Goal: Task Accomplishment & Management: Manage account settings

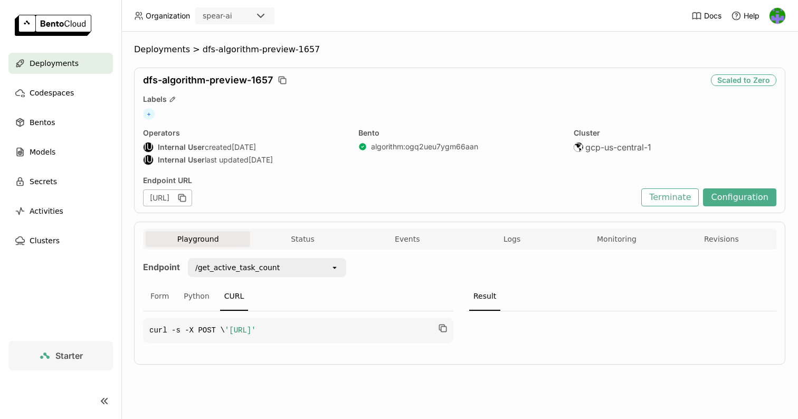
scroll to position [1, 1]
click at [209, 243] on button "Playground" at bounding box center [198, 239] width 105 height 16
click at [69, 56] on div "Deployments" at bounding box center [60, 63] width 105 height 21
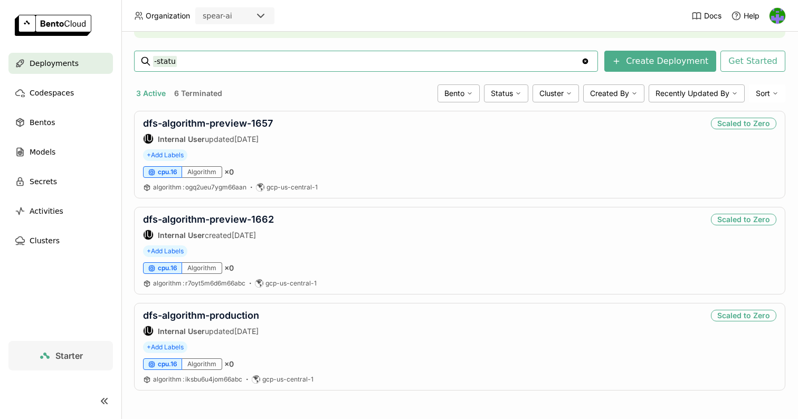
type input "-statu"
click at [589, 62] on icon "Clear value" at bounding box center [586, 62] width 6 height 6
click at [208, 84] on div "Deployments Deploy your first model Welcome to BentoML! Let’s get you started b…" at bounding box center [460, 156] width 652 height 502
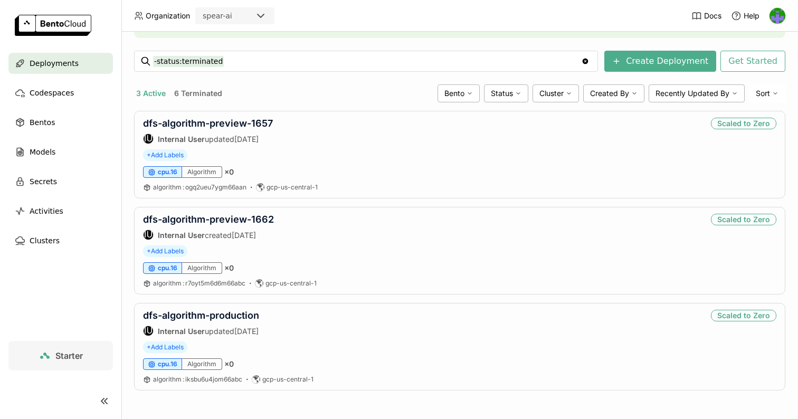
click at [208, 92] on button "6 Terminated" at bounding box center [198, 94] width 52 height 14
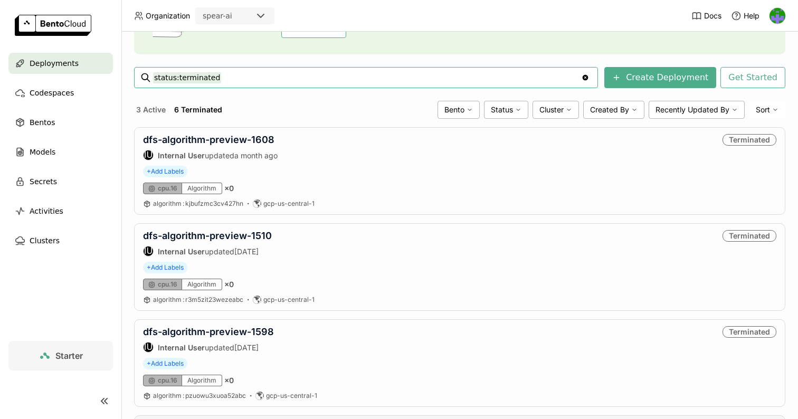
scroll to position [123, 0]
click at [249, 232] on link "dfs-algorithm-preview-1510" at bounding box center [207, 236] width 129 height 11
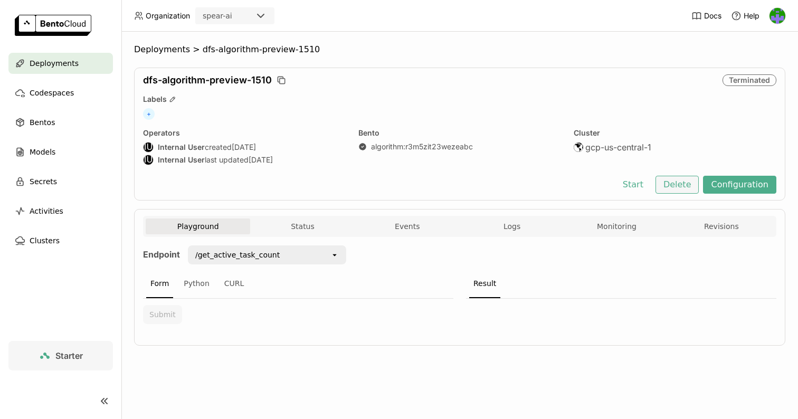
click at [692, 179] on button "Delete" at bounding box center [678, 185] width 44 height 18
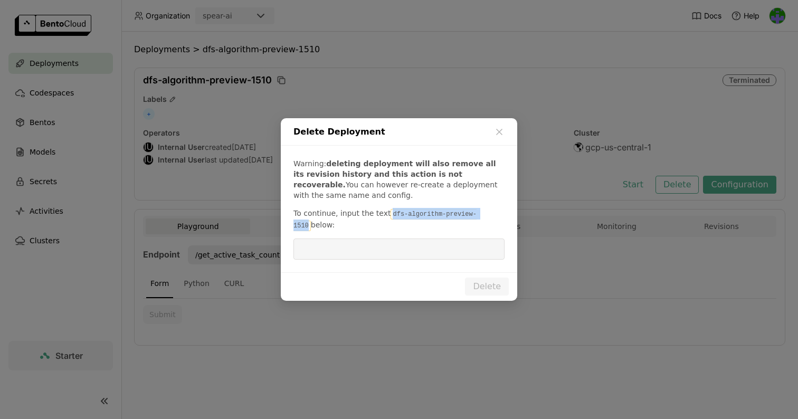
drag, startPoint x: 486, startPoint y: 215, endPoint x: 382, endPoint y: 215, distance: 104.0
click at [382, 215] on p "To continue, input the text dfs-algorithm-preview-1510 below:" at bounding box center [399, 219] width 211 height 23
click at [396, 217] on code "dfs-algorithm-preview-1510" at bounding box center [385, 220] width 183 height 22
drag, startPoint x: 385, startPoint y: 215, endPoint x: 486, endPoint y: 219, distance: 100.9
click at [477, 219] on code "dfs-algorithm-preview-1510" at bounding box center [385, 220] width 183 height 22
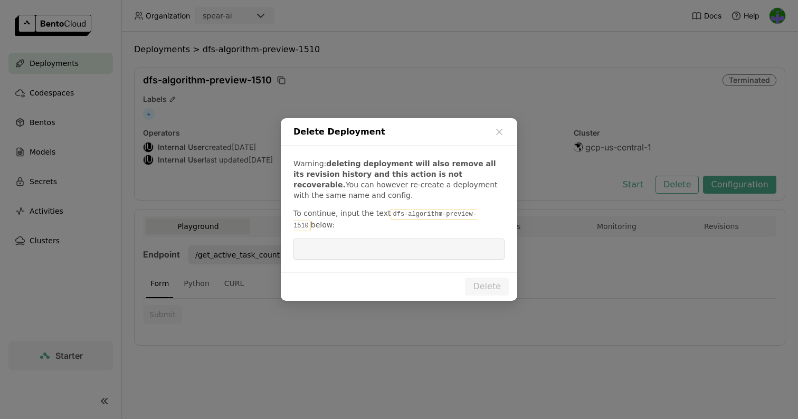
copy p "dfs-algorithm-preview-1510"
click at [390, 244] on input "dialog" at bounding box center [399, 249] width 199 height 20
paste input "dfs-algorithm-preview-1510"
type input "dfs-algorithm-preview-1510"
click at [497, 287] on button "Delete" at bounding box center [487, 287] width 44 height 18
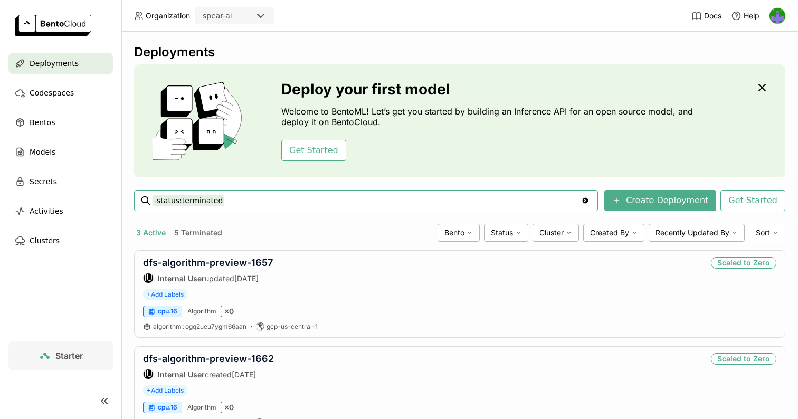
click at [211, 238] on button "5 Terminated" at bounding box center [198, 233] width 52 height 14
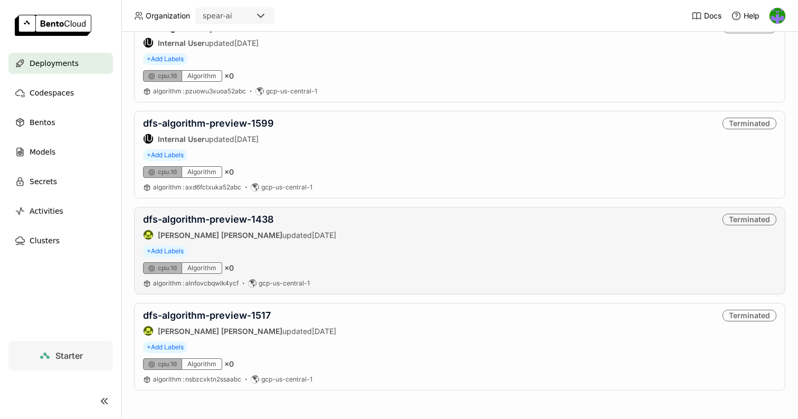
scroll to position [256, 0]
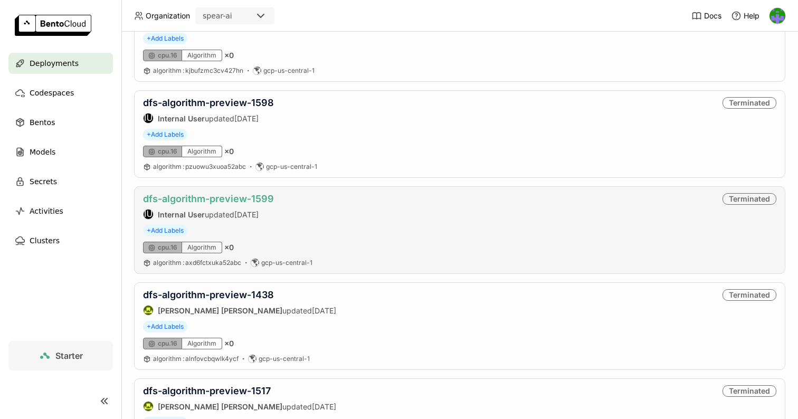
click at [257, 196] on link "dfs-algorithm-preview-1599" at bounding box center [208, 198] width 131 height 11
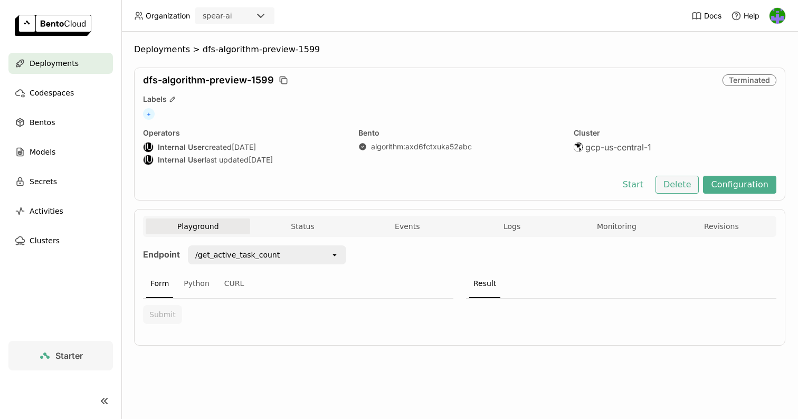
click at [692, 182] on button "Delete" at bounding box center [678, 185] width 44 height 18
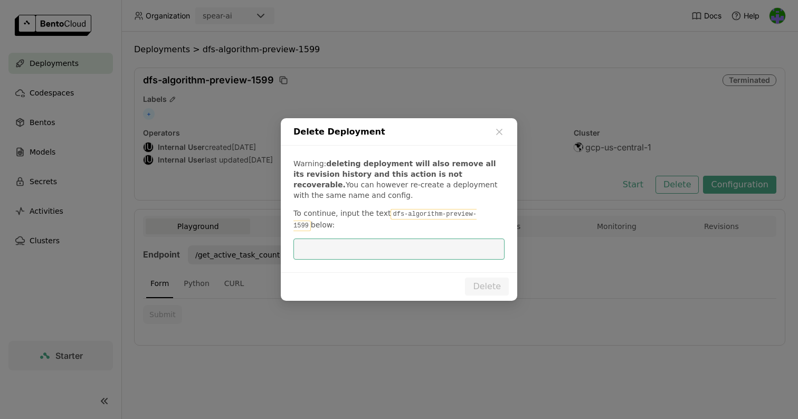
click at [459, 210] on code "dfs-algorithm-preview-1599" at bounding box center [385, 220] width 183 height 22
click at [457, 218] on code "dfs-algorithm-preview-1599" at bounding box center [385, 220] width 183 height 22
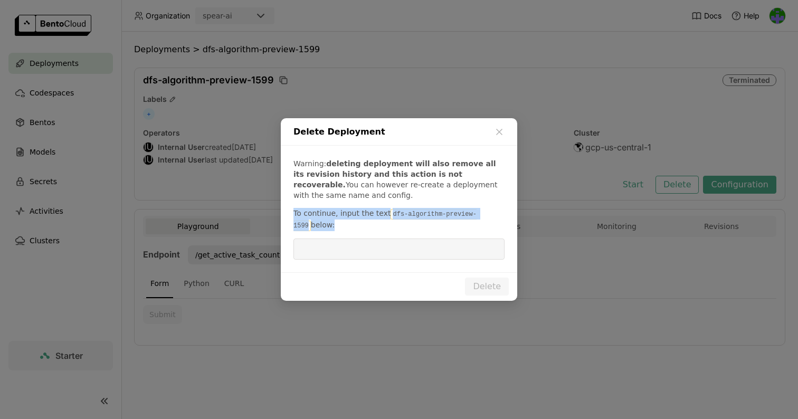
click at [457, 218] on code "dfs-algorithm-preview-1599" at bounding box center [385, 220] width 183 height 22
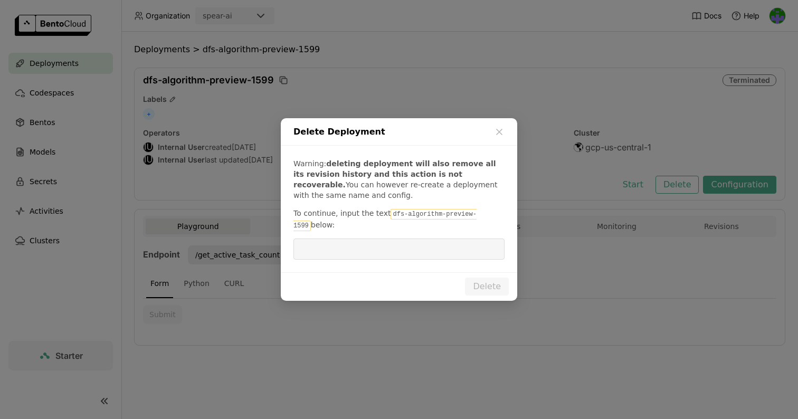
click at [463, 218] on code "dfs-algorithm-preview-1599" at bounding box center [385, 220] width 183 height 22
drag, startPoint x: 487, startPoint y: 218, endPoint x: 387, endPoint y: 213, distance: 100.4
click at [387, 213] on code "dfs-algorithm-preview-1599" at bounding box center [385, 220] width 183 height 22
copy p "dfs-algorithm-preview-1599"
click at [393, 243] on input "dialog" at bounding box center [399, 249] width 199 height 20
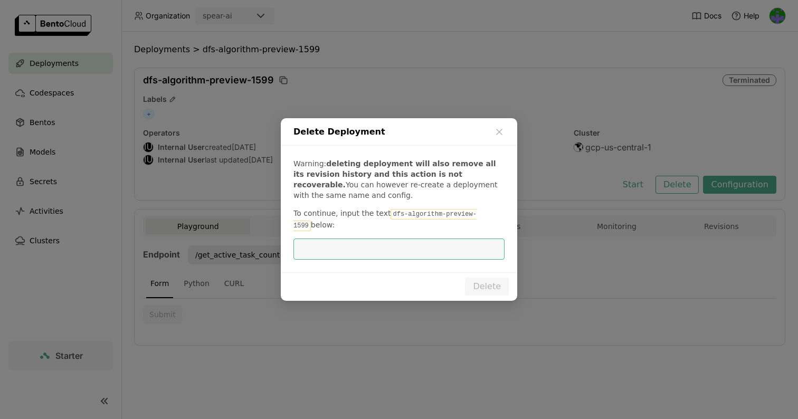
paste input "dfs-algorithm-preview-1599"
type input "dfs-algorithm-preview-1599"
click at [491, 289] on button "Delete" at bounding box center [487, 287] width 44 height 18
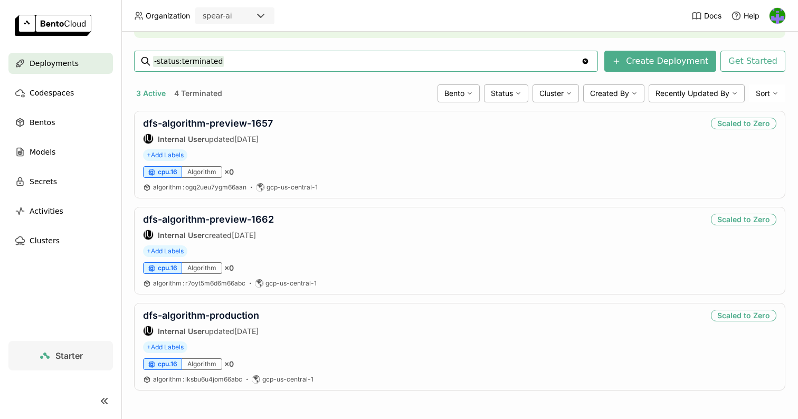
click at [205, 94] on button "4 Terminated" at bounding box center [198, 94] width 52 height 14
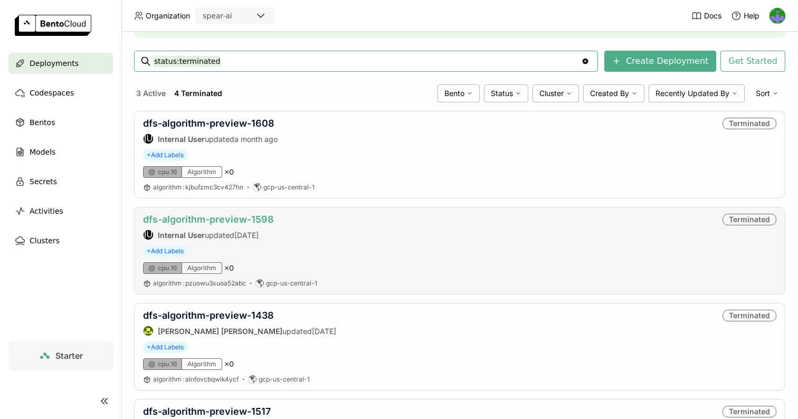
click at [257, 221] on link "dfs-algorithm-preview-1598" at bounding box center [208, 219] width 131 height 11
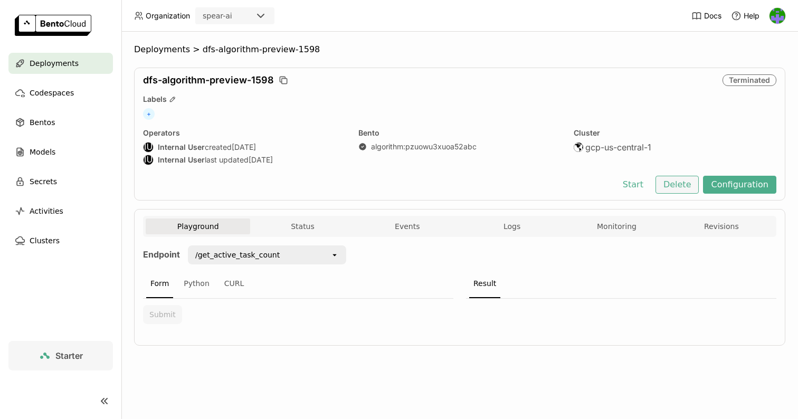
click at [678, 186] on button "Delete" at bounding box center [678, 185] width 44 height 18
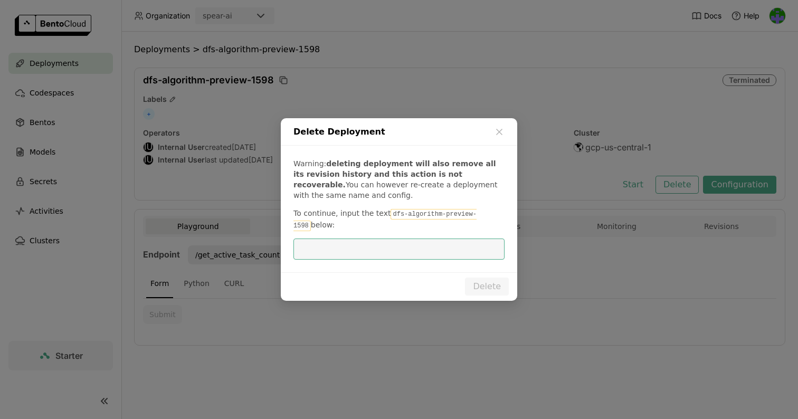
click at [430, 217] on code "dfs-algorithm-preview-1598" at bounding box center [385, 220] width 183 height 22
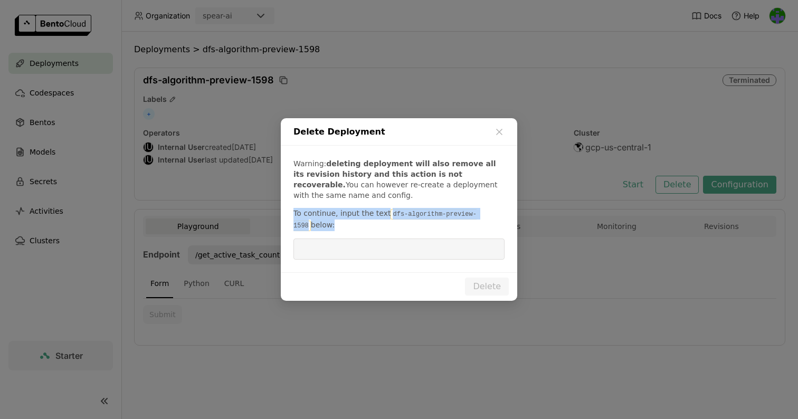
click at [430, 217] on code "dfs-algorithm-preview-1598" at bounding box center [385, 220] width 183 height 22
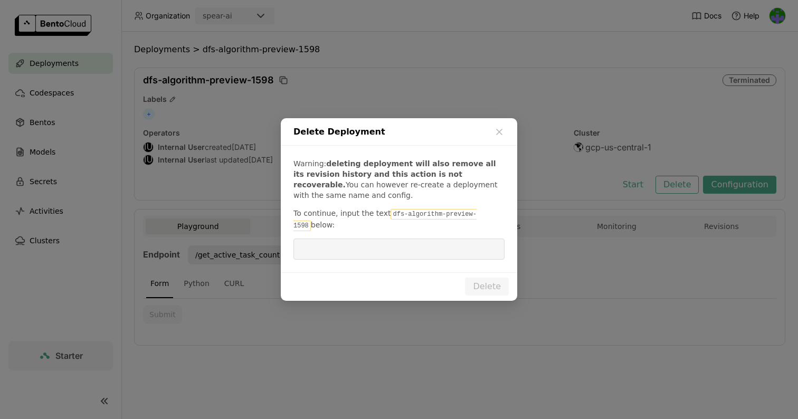
click at [470, 217] on code "dfs-algorithm-preview-1598" at bounding box center [385, 220] width 183 height 22
drag, startPoint x: 485, startPoint y: 216, endPoint x: 388, endPoint y: 217, distance: 97.7
click at [388, 217] on code "dfs-algorithm-preview-1598" at bounding box center [385, 220] width 183 height 22
copy p "dfs-algorithm-preview-1598"
click at [383, 243] on input "dialog" at bounding box center [399, 249] width 199 height 20
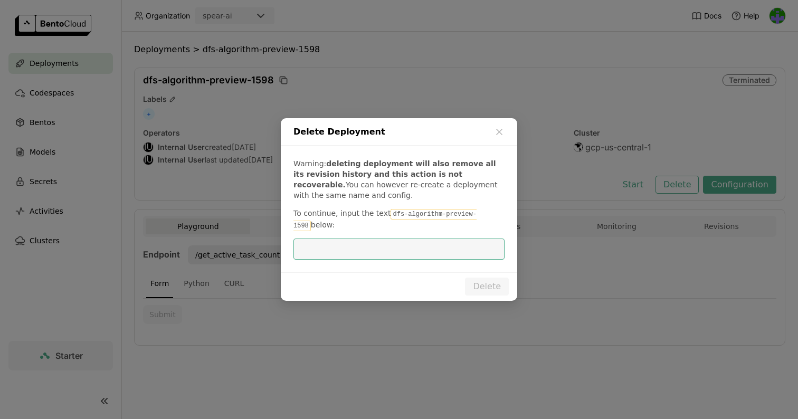
paste input "dfs-algorithm-preview-1598"
type input "dfs-algorithm-preview-1598"
click at [482, 288] on button "Delete" at bounding box center [487, 287] width 44 height 18
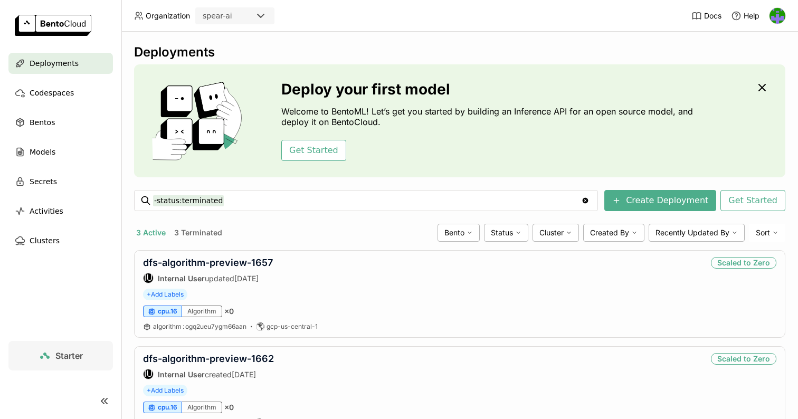
click at [203, 223] on div "Deployments Deploy your first model Welcome to BentoML! Let’s get you started b…" at bounding box center [460, 295] width 652 height 502
click at [203, 231] on button "3 Terminated" at bounding box center [198, 233] width 52 height 14
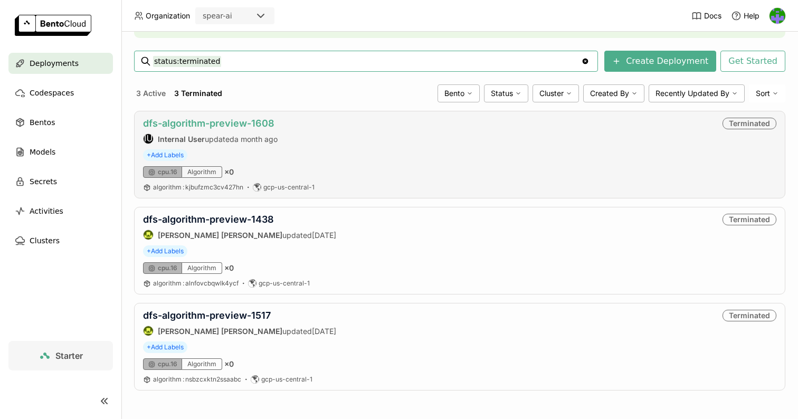
click at [265, 120] on link "dfs-algorithm-preview-1608" at bounding box center [208, 123] width 131 height 11
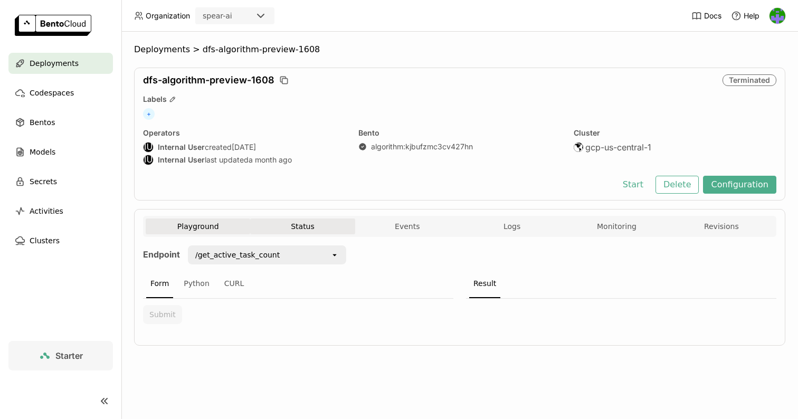
click at [317, 228] on button "Status" at bounding box center [302, 227] width 105 height 16
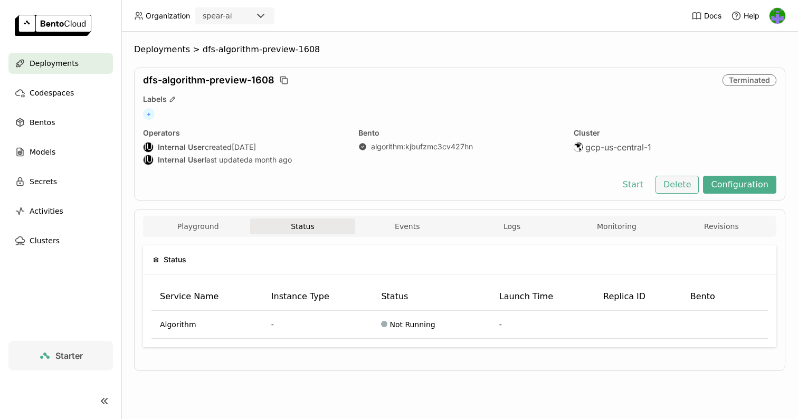
click at [684, 184] on button "Delete" at bounding box center [678, 185] width 44 height 18
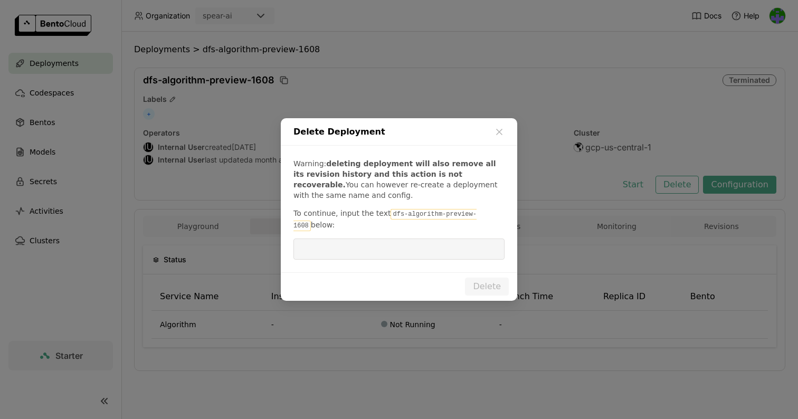
click at [449, 213] on code "dfs-algorithm-preview-1608" at bounding box center [385, 220] width 183 height 22
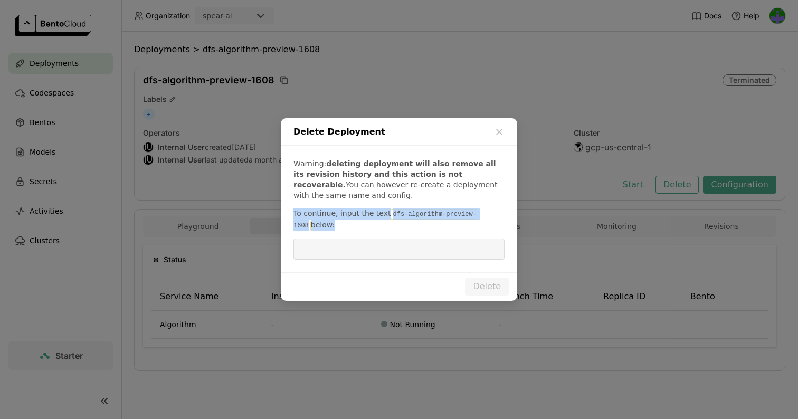
click at [449, 213] on code "dfs-algorithm-preview-1608" at bounding box center [385, 220] width 183 height 22
click at [450, 221] on p "To continue, input the text dfs-algorithm-preview-1608 below:" at bounding box center [399, 219] width 211 height 23
drag, startPoint x: 486, startPoint y: 213, endPoint x: 386, endPoint y: 213, distance: 100.3
click at [386, 213] on code "dfs-algorithm-preview-1608" at bounding box center [385, 220] width 183 height 22
copy p "dfs-algorithm-preview-1608"
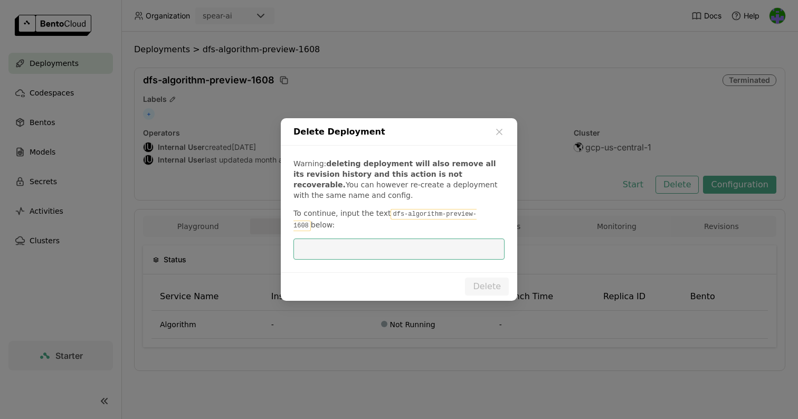
click at [398, 242] on input "dialog" at bounding box center [399, 249] width 199 height 20
paste input "dfs-algorithm-preview-1608"
type input "dfs-algorithm-preview-1608"
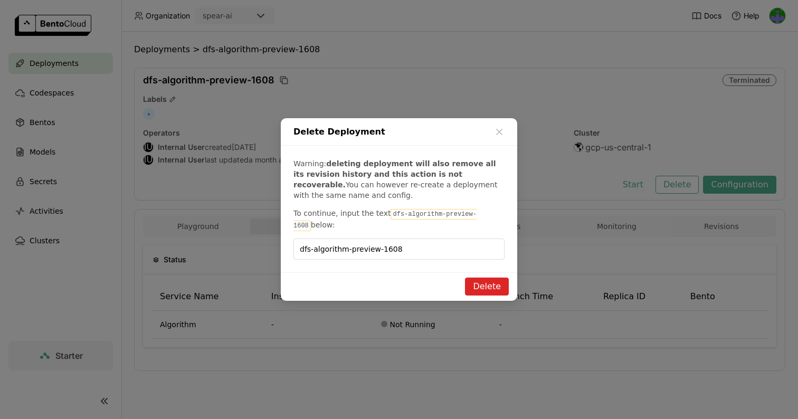
click at [495, 292] on button "Delete" at bounding box center [487, 287] width 44 height 18
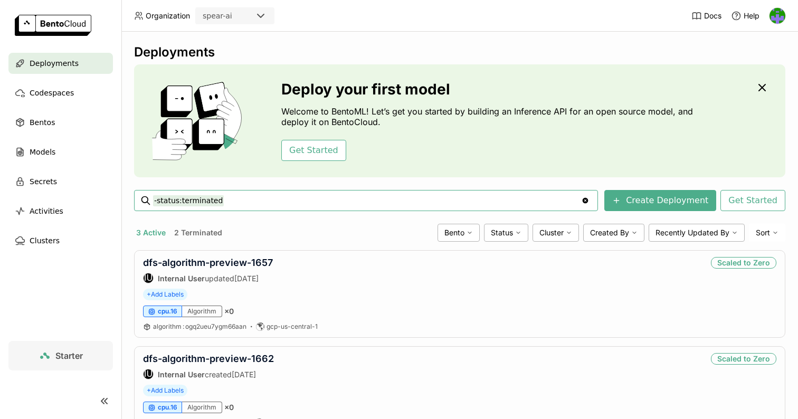
click at [205, 234] on button "2 Terminated" at bounding box center [198, 233] width 52 height 14
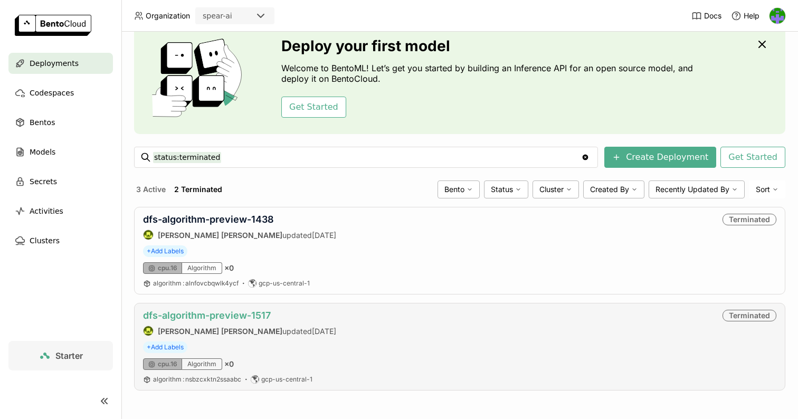
click at [250, 316] on link "dfs-algorithm-preview-1517" at bounding box center [207, 315] width 128 height 11
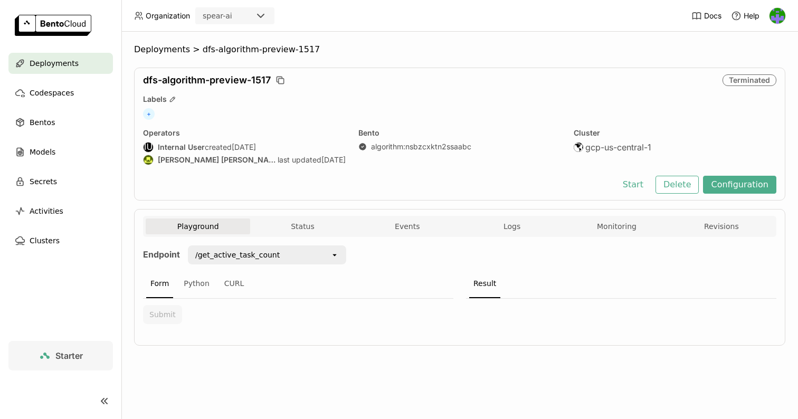
click at [682, 172] on div "dfs-algorithm-preview-1517 Terminated Labels + Operators IU Internal User creat…" at bounding box center [460, 134] width 652 height 133
click at [683, 184] on button "Delete" at bounding box center [678, 185] width 44 height 18
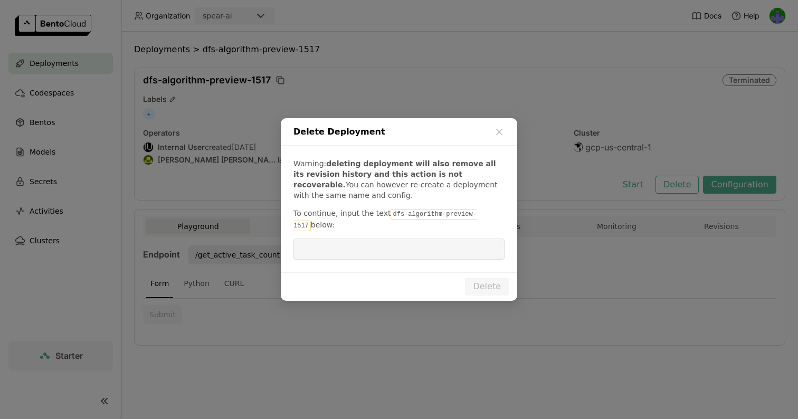
click at [420, 210] on code "dfs-algorithm-preview-1517" at bounding box center [385, 220] width 183 height 22
click at [419, 214] on code "dfs-algorithm-preview-1517" at bounding box center [385, 220] width 183 height 22
drag, startPoint x: 388, startPoint y: 214, endPoint x: 487, endPoint y: 215, distance: 99.3
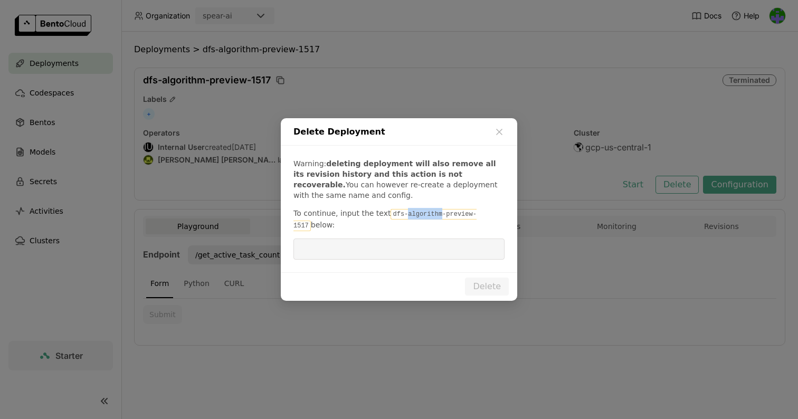
click at [477, 215] on code "dfs-algorithm-preview-1517" at bounding box center [385, 220] width 183 height 22
copy p "dfs-algorithm-preview-1517"
click at [426, 250] on input "dialog" at bounding box center [399, 249] width 199 height 20
paste input "dfs-algorithm-preview-1517"
type input "dfs-algorithm-preview-1517"
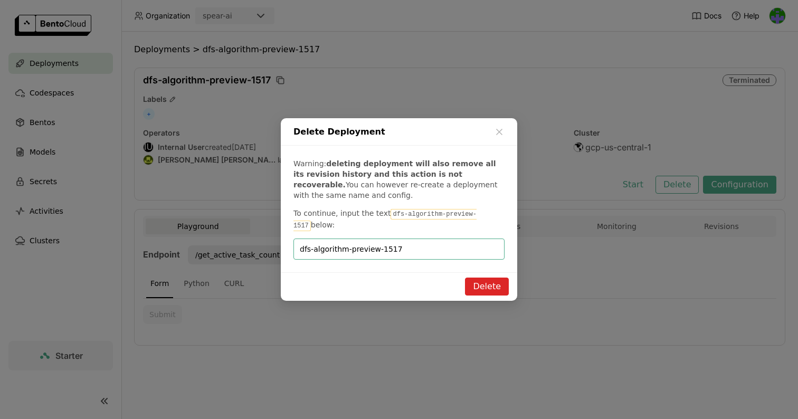
click at [494, 284] on button "Delete" at bounding box center [487, 287] width 44 height 18
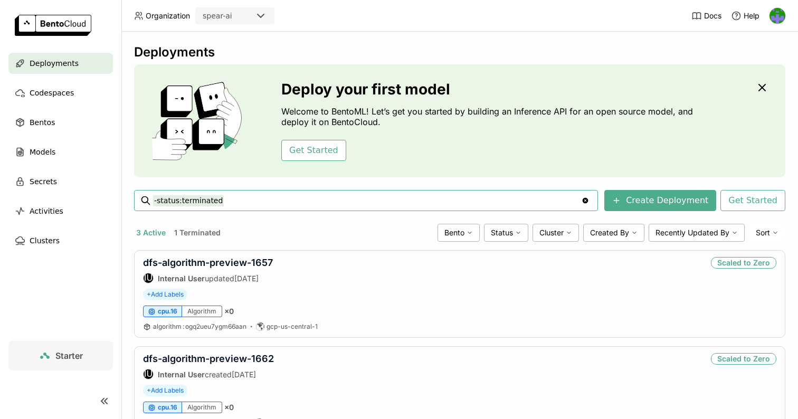
click at [205, 232] on button "1 Terminated" at bounding box center [197, 233] width 51 height 14
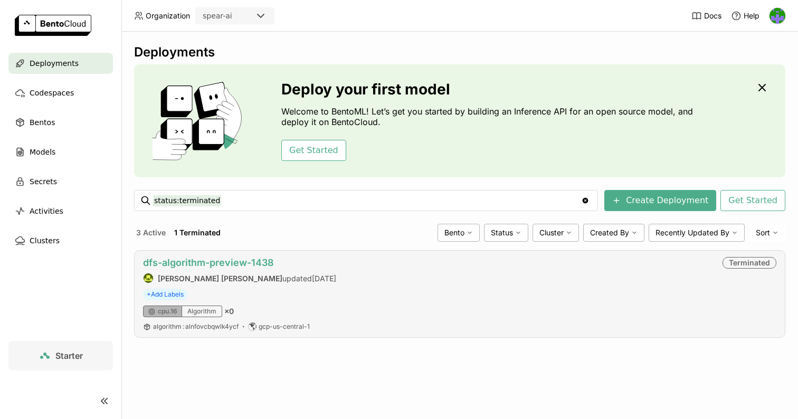
click at [244, 259] on link "dfs-algorithm-preview-1438" at bounding box center [208, 262] width 131 height 11
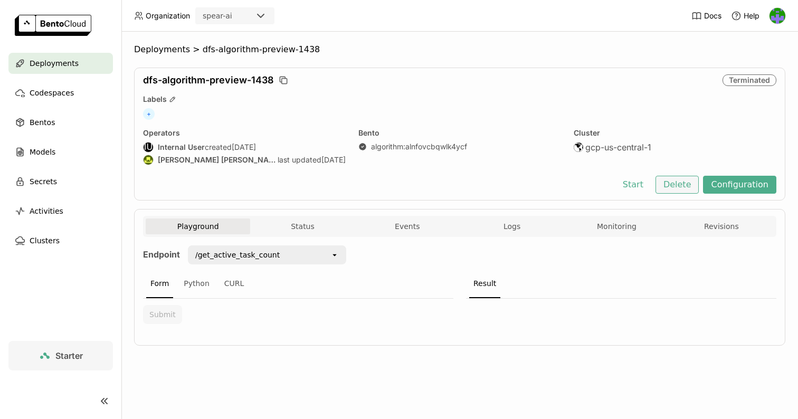
click at [689, 187] on button "Delete" at bounding box center [678, 185] width 44 height 18
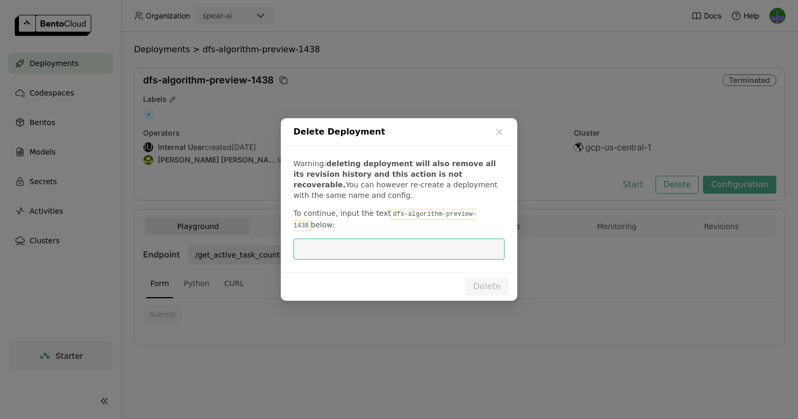
click at [447, 212] on code "dfs-algorithm-preview-1438" at bounding box center [385, 220] width 183 height 22
drag, startPoint x: 387, startPoint y: 213, endPoint x: 485, endPoint y: 213, distance: 97.7
click at [477, 213] on code "dfs-algorithm-preview-1438" at bounding box center [385, 220] width 183 height 22
copy p "dfs-algorithm-preview-1438"
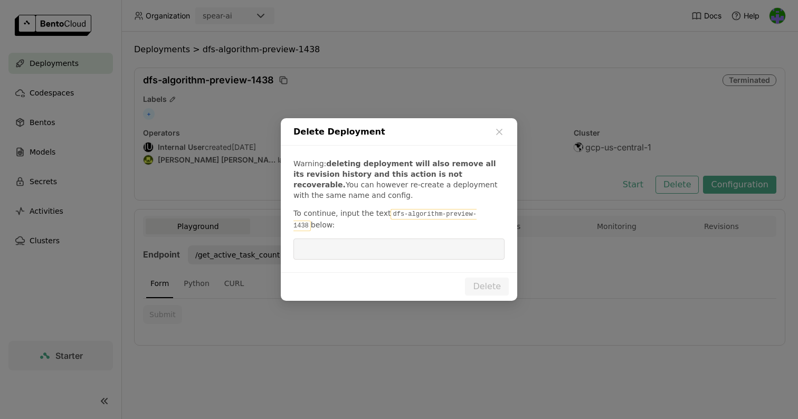
click at [456, 238] on div "Warning: deleting deployment will also remove all its revision history and this…" at bounding box center [399, 209] width 237 height 127
click at [456, 244] on input "dialog" at bounding box center [399, 249] width 199 height 20
paste input "dfs-algorithm-preview-1438"
type input "dfs-algorithm-preview-1438"
click at [483, 287] on button "Delete" at bounding box center [487, 287] width 44 height 18
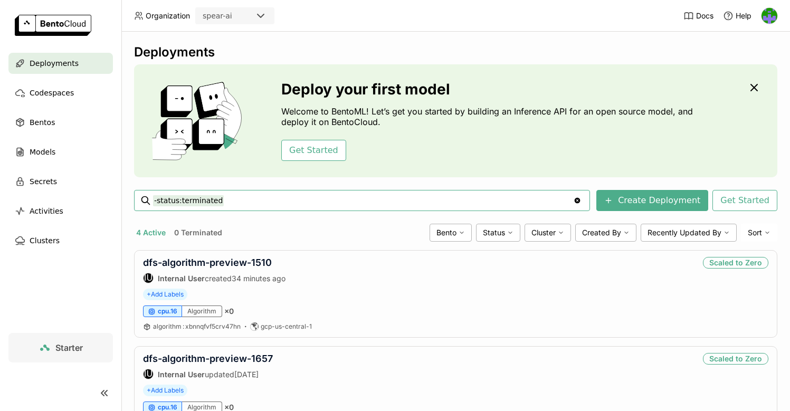
click at [773, 18] on img at bounding box center [770, 16] width 16 height 16
click at [673, 52] on div "Deployments" at bounding box center [456, 52] width 644 height 16
